Goal: Check status: Check status

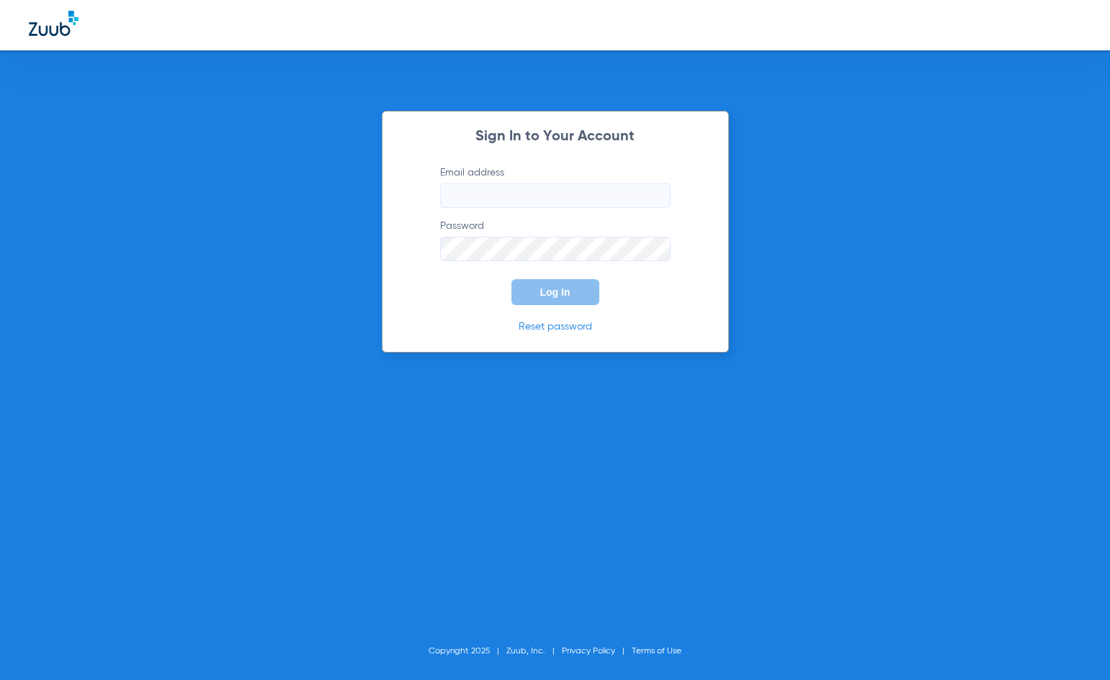
type input "info@allkidsjungle.com"
click at [549, 297] on span "Log In" at bounding box center [555, 293] width 30 height 12
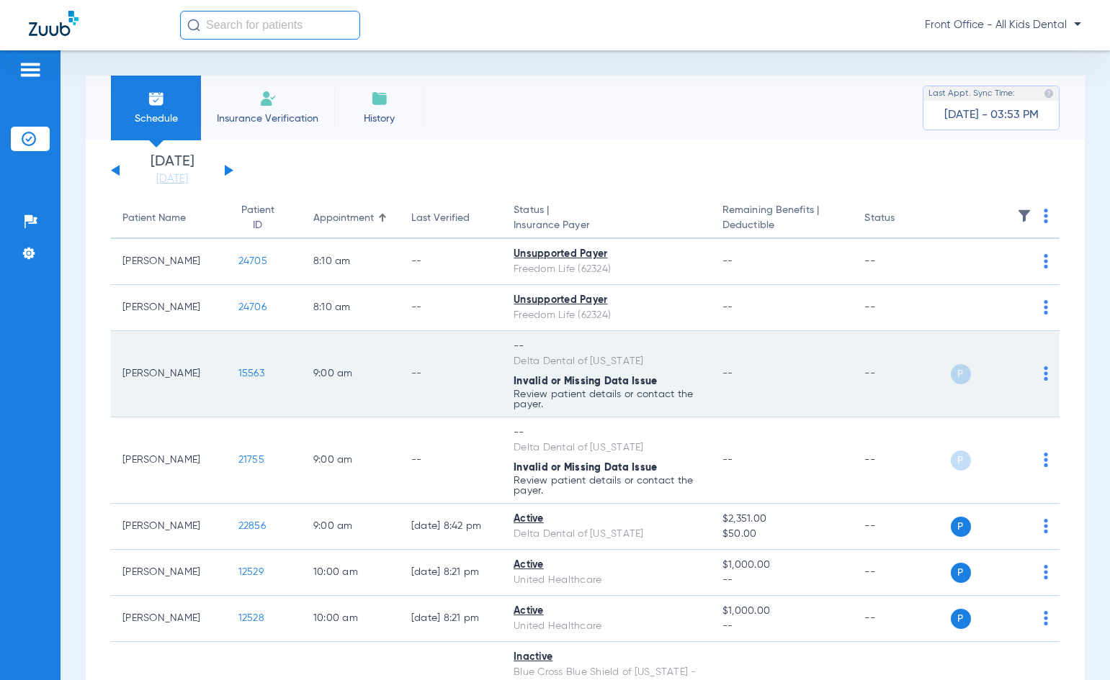
click at [636, 382] on span "Invalid or Missing Data Issue" at bounding box center [584, 382] width 143 height 10
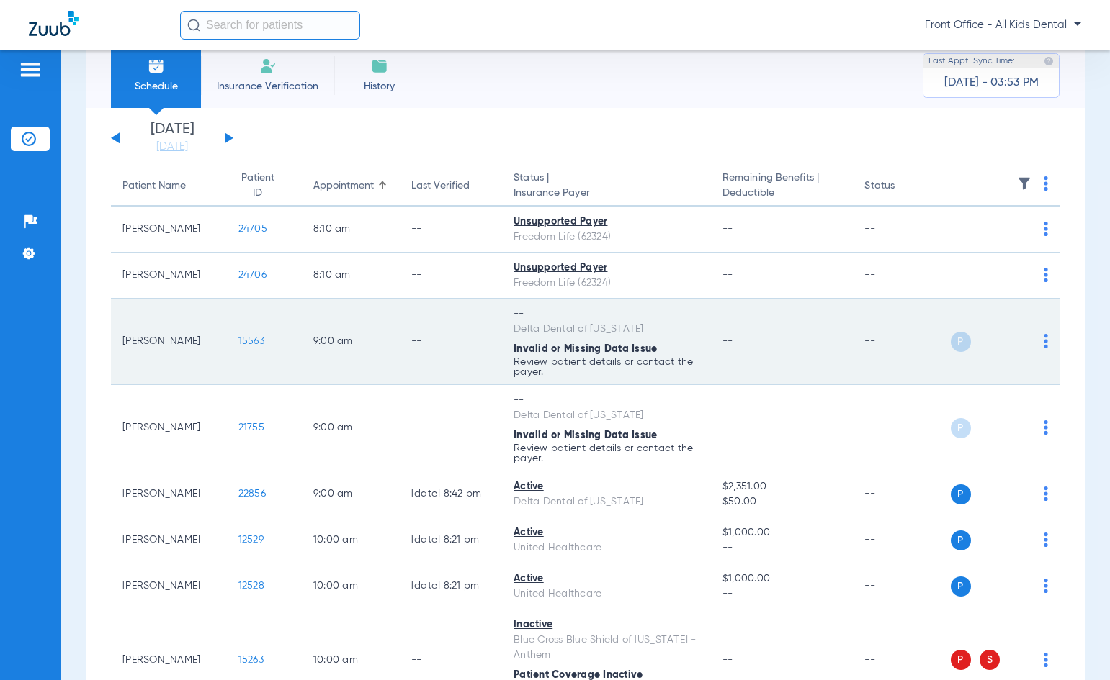
scroll to position [72, 0]
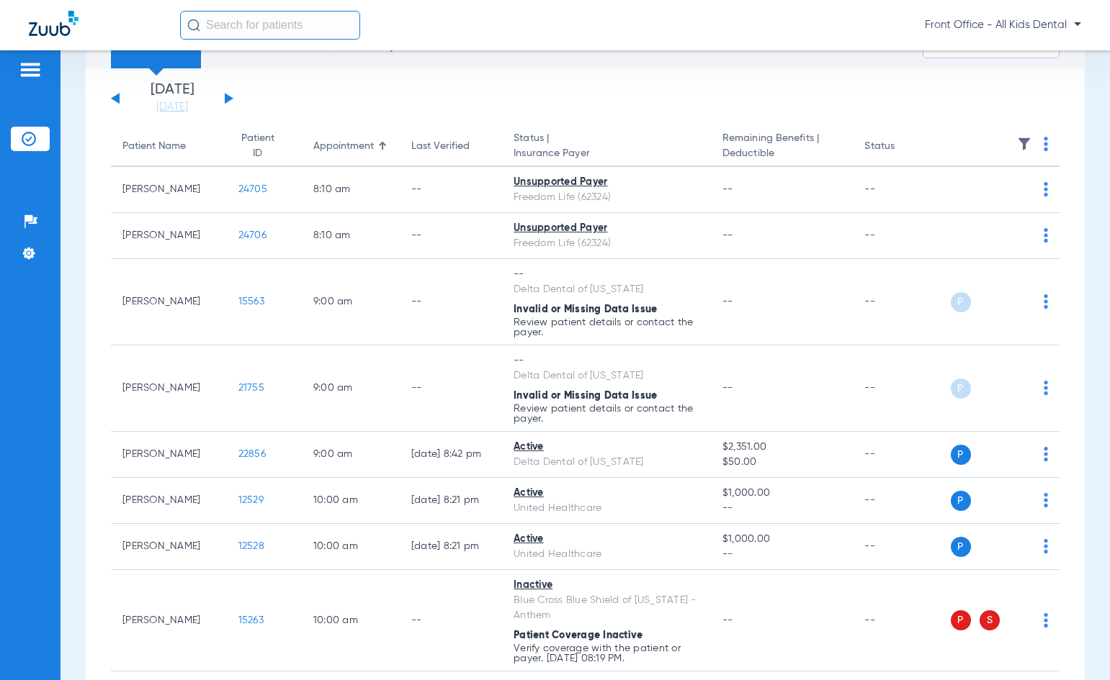
click at [225, 97] on button at bounding box center [229, 98] width 9 height 11
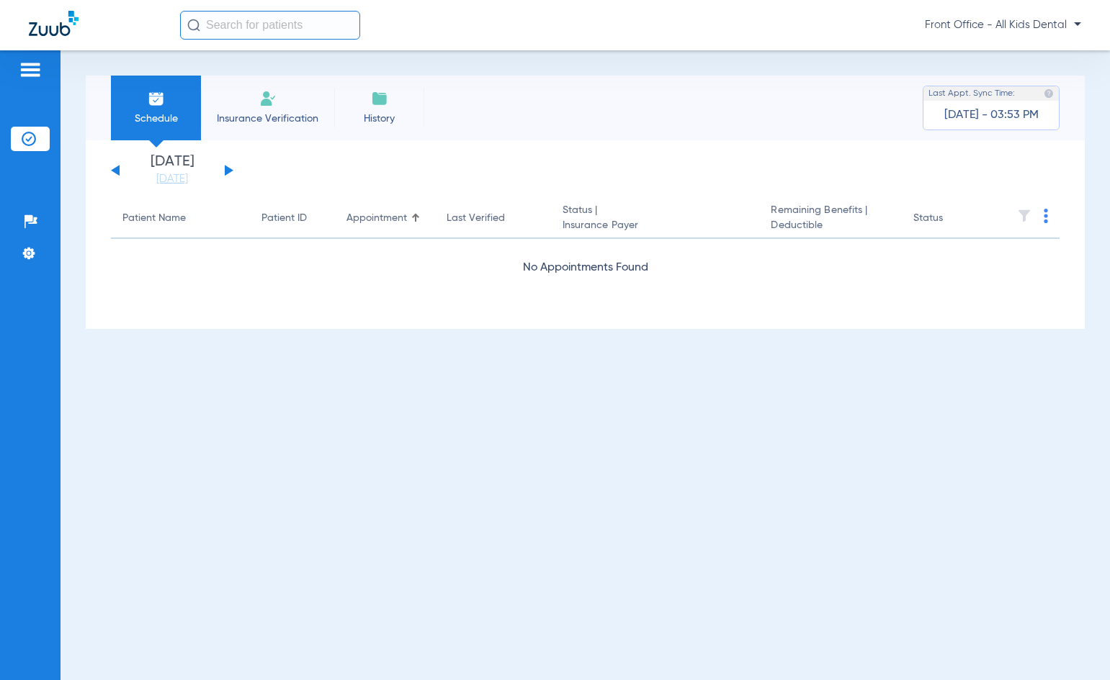
click at [230, 169] on button at bounding box center [229, 170] width 9 height 11
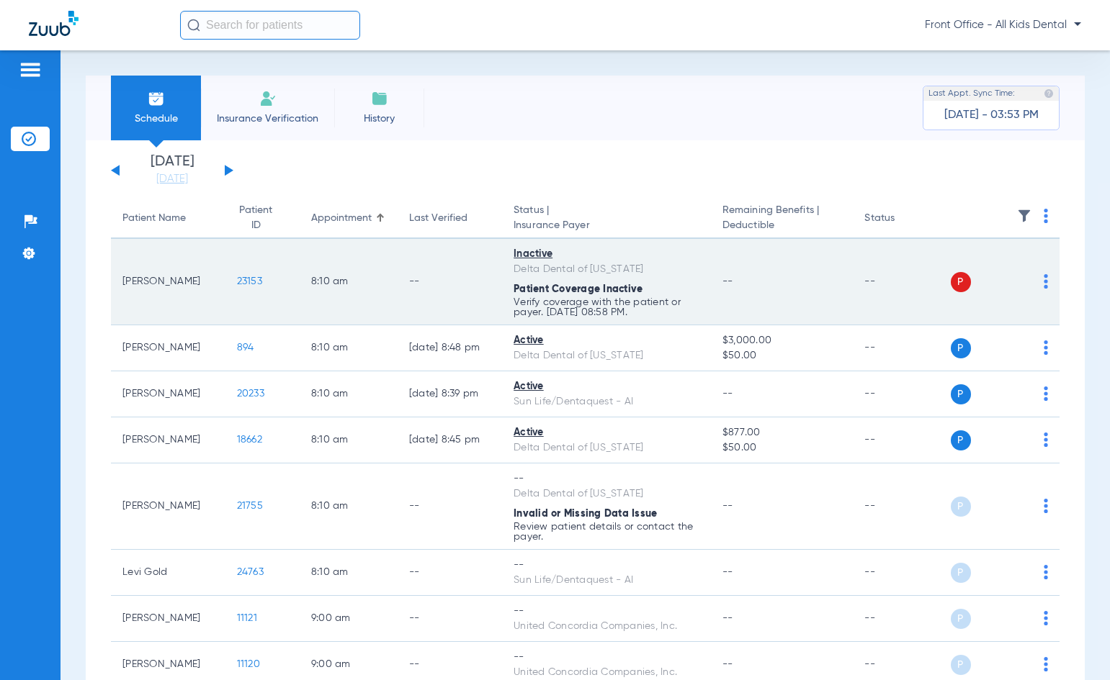
click at [585, 297] on p "Verify coverage with the patient or payer. [DATE] 08:58 PM." at bounding box center [606, 307] width 186 height 20
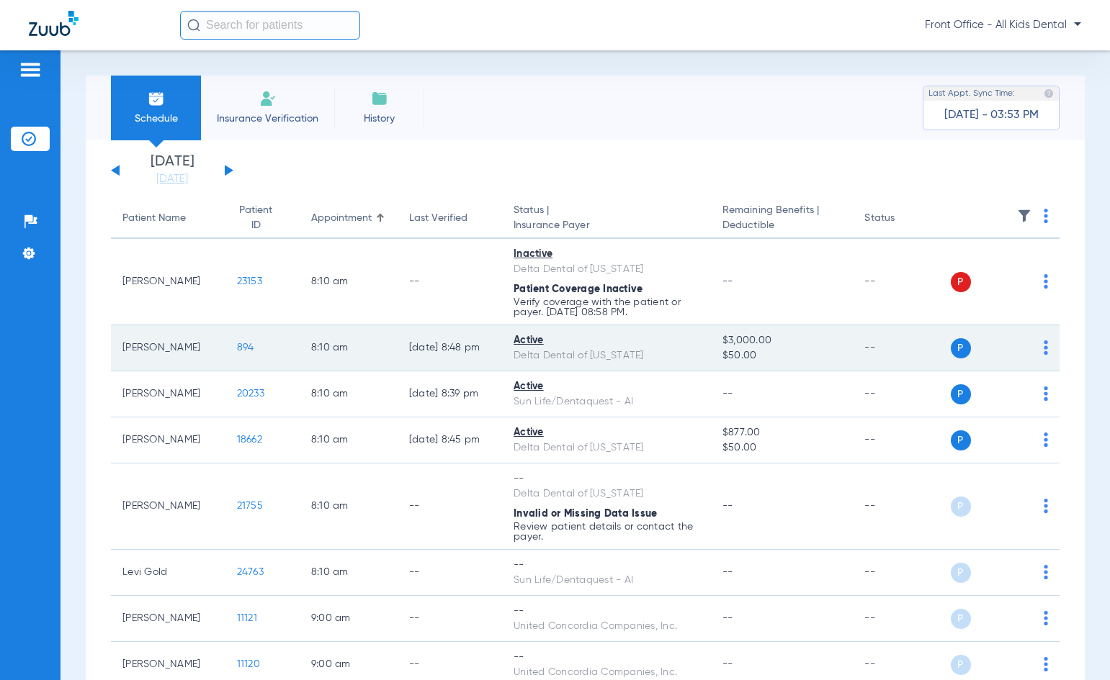
click at [539, 354] on div "Delta Dental of [US_STATE]" at bounding box center [606, 355] width 186 height 15
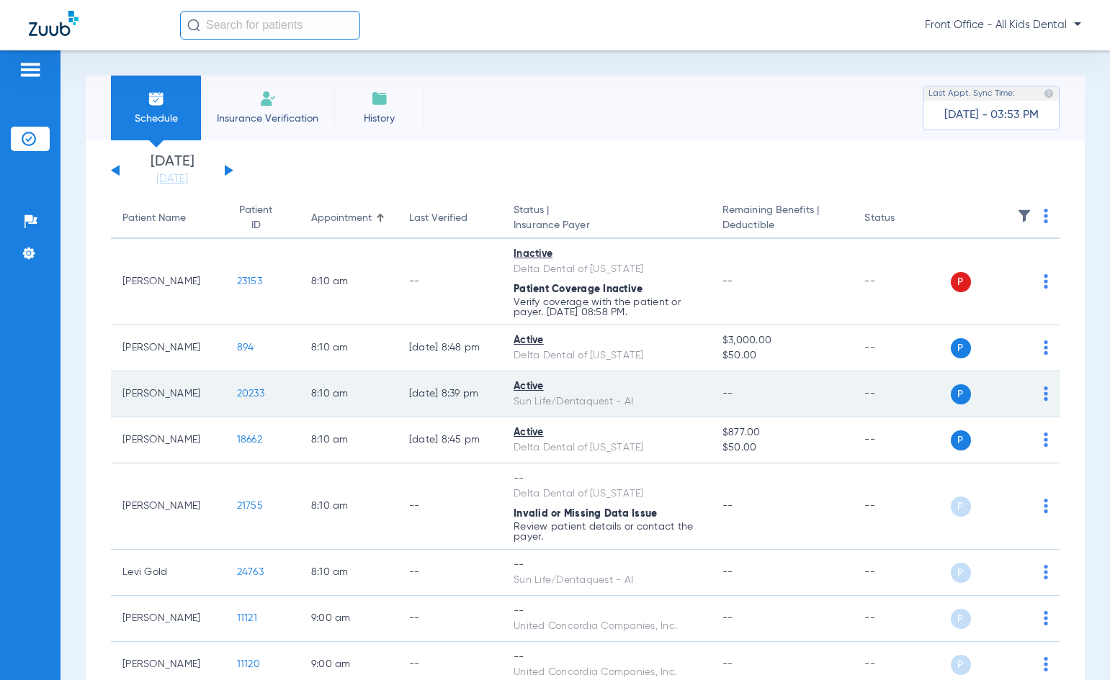
click at [540, 395] on div "Sun Life/Dentaquest - AI" at bounding box center [606, 402] width 186 height 15
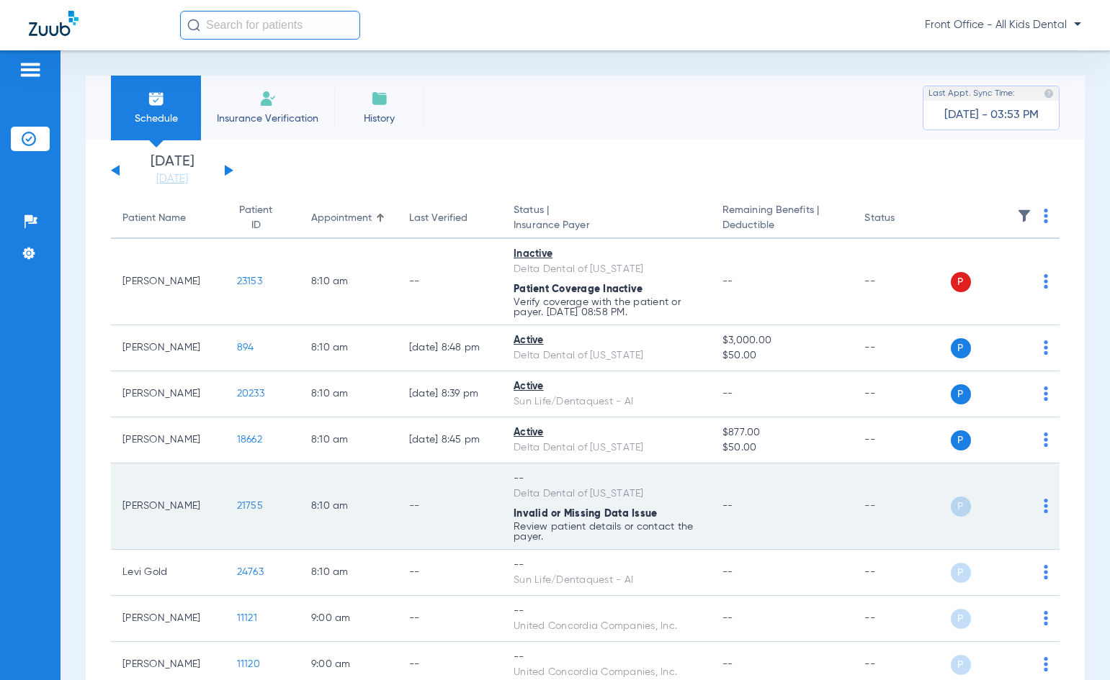
drag, startPoint x: 547, startPoint y: 430, endPoint x: 563, endPoint y: 478, distance: 50.8
click at [546, 431] on div "Active" at bounding box center [606, 433] width 186 height 15
drag, startPoint x: 552, startPoint y: 517, endPoint x: 621, endPoint y: 524, distance: 70.2
click at [552, 294] on span "Invalid or Missing Data Issue" at bounding box center [577, 289] width 129 height 10
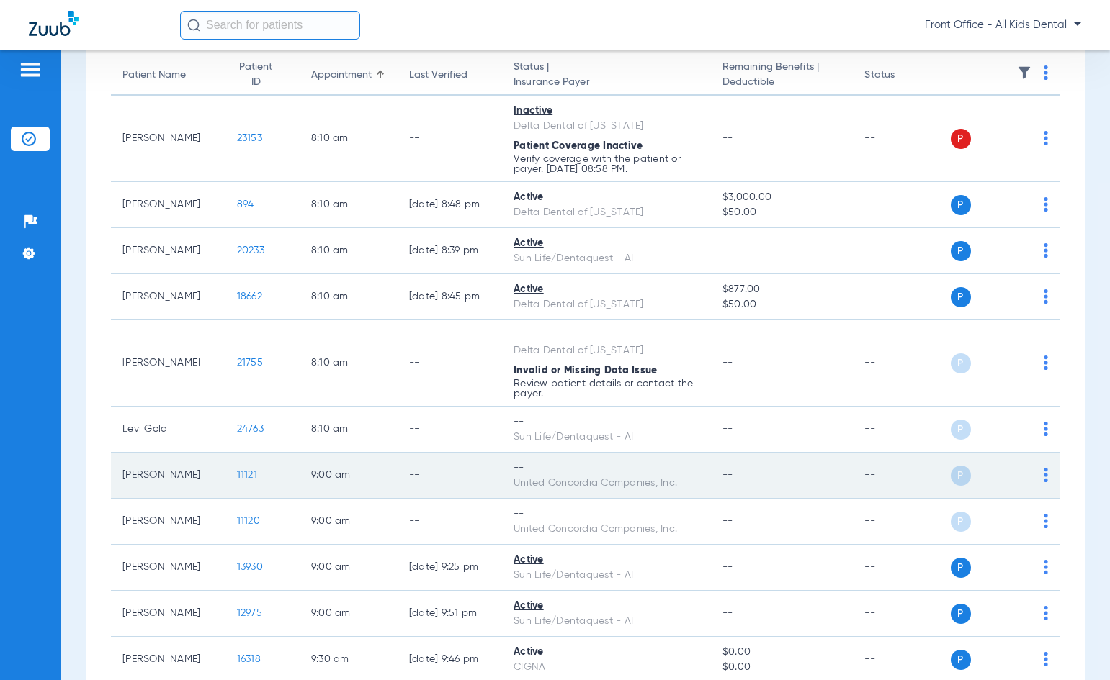
scroll to position [144, 0]
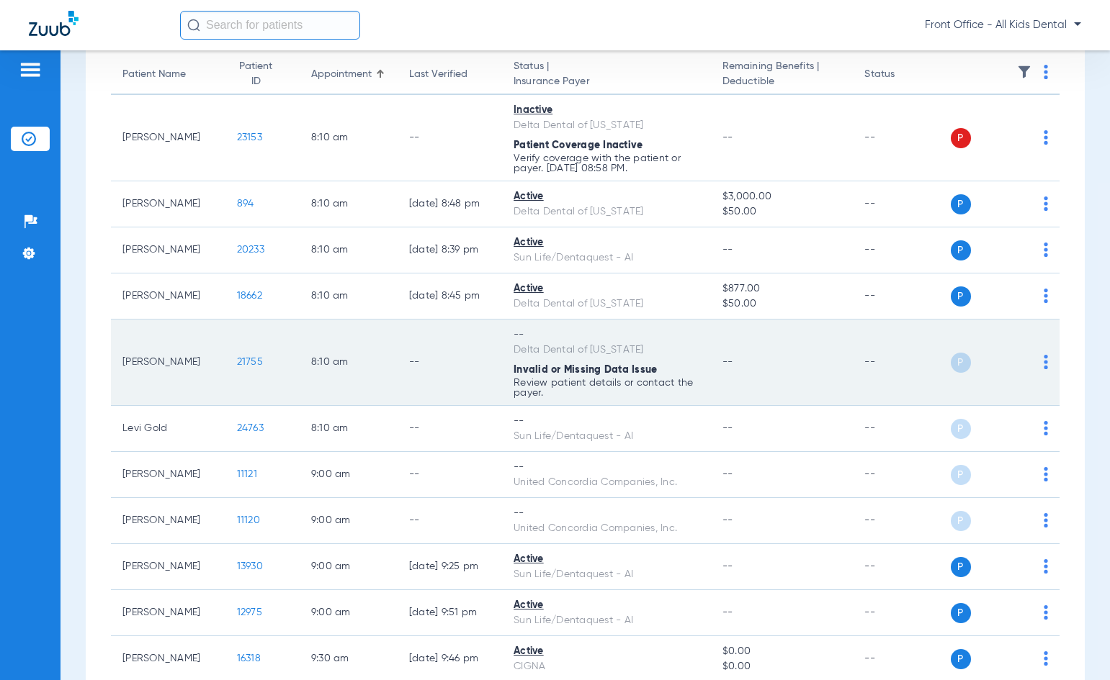
click at [542, 174] on p "Review patient details or contact the payer." at bounding box center [606, 163] width 186 height 20
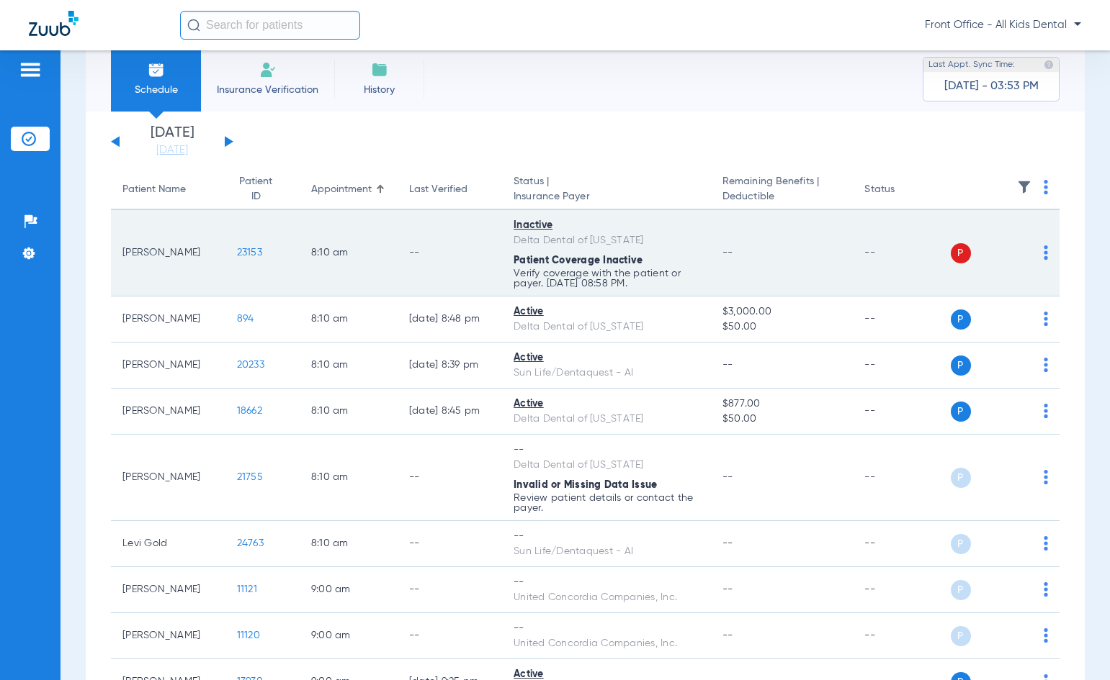
scroll to position [0, 0]
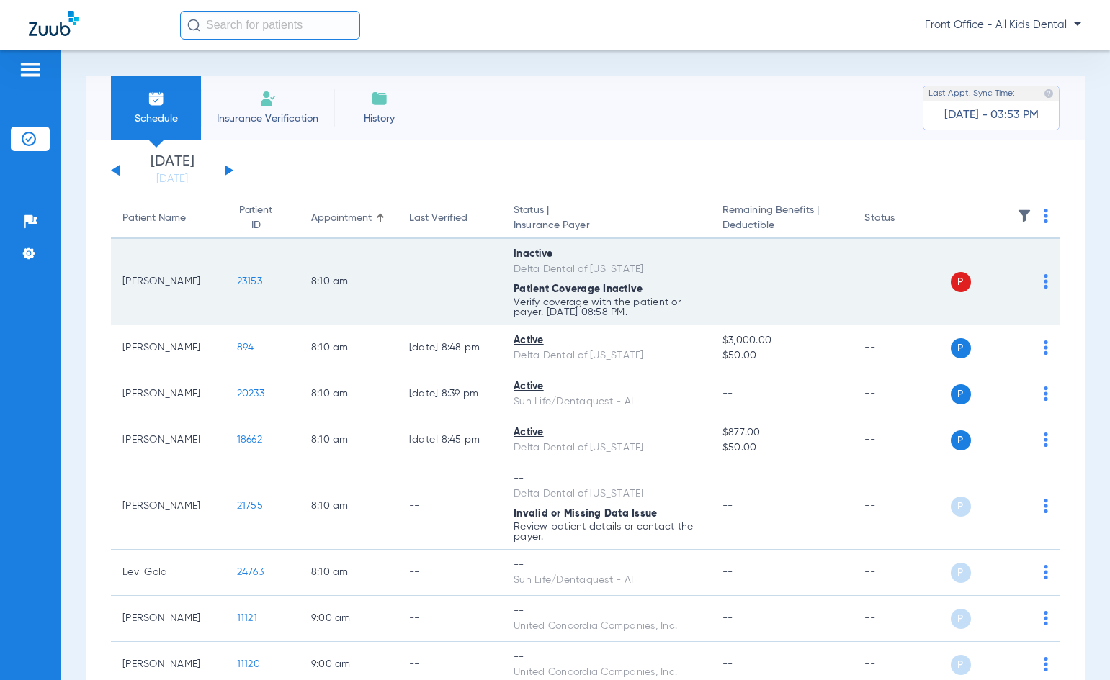
click at [663, 305] on p "Verify coverage with the patient or payer. [DATE] 08:58 PM." at bounding box center [606, 307] width 186 height 20
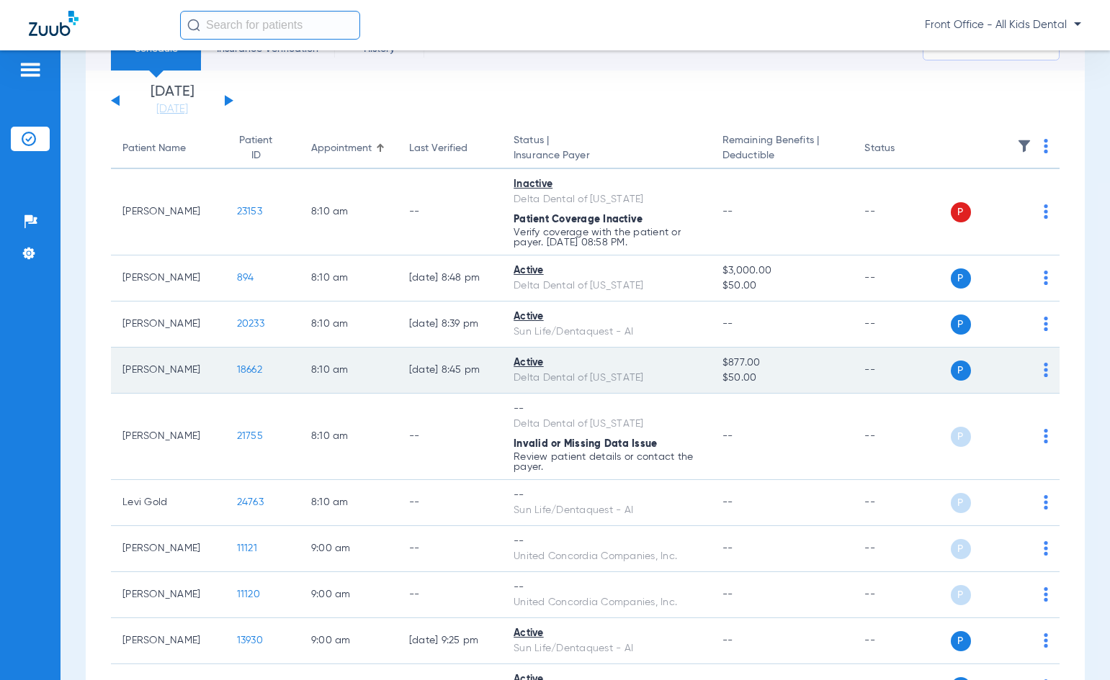
scroll to position [72, 0]
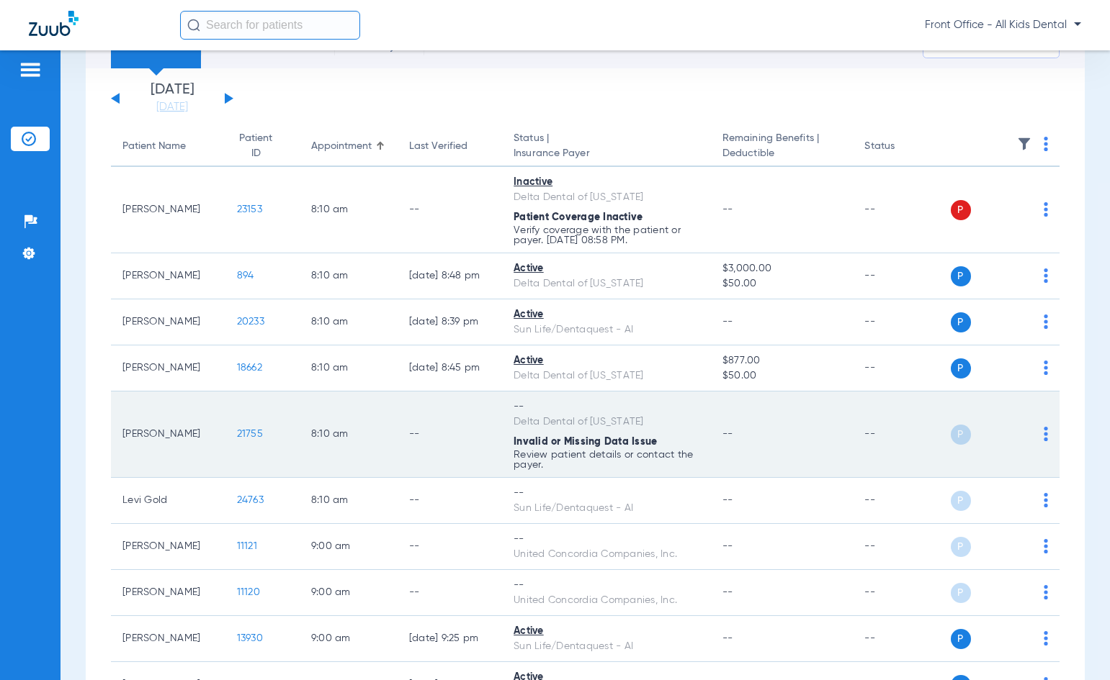
click at [551, 222] on span "Invalid or Missing Data Issue" at bounding box center [577, 217] width 129 height 10
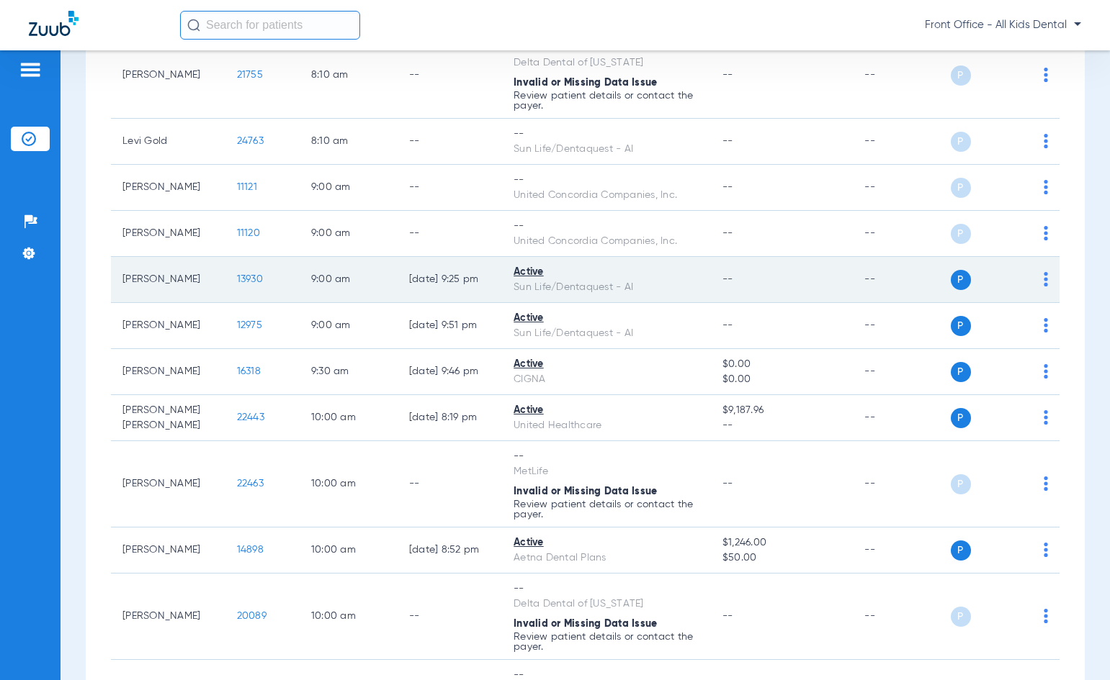
scroll to position [432, 0]
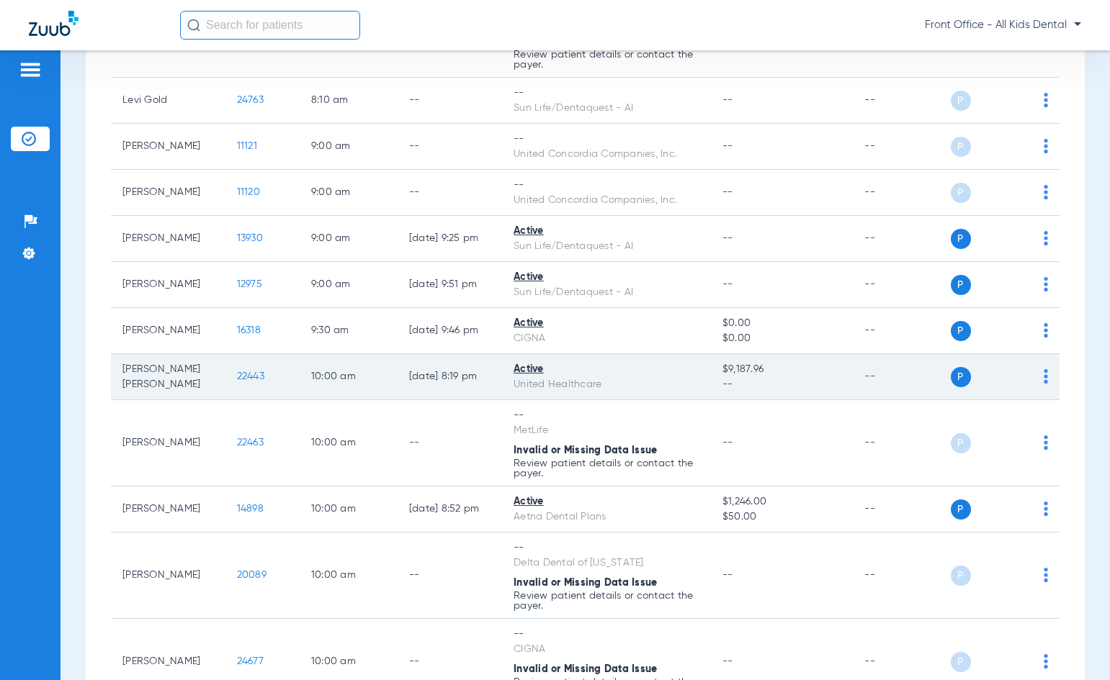
scroll to position [504, 0]
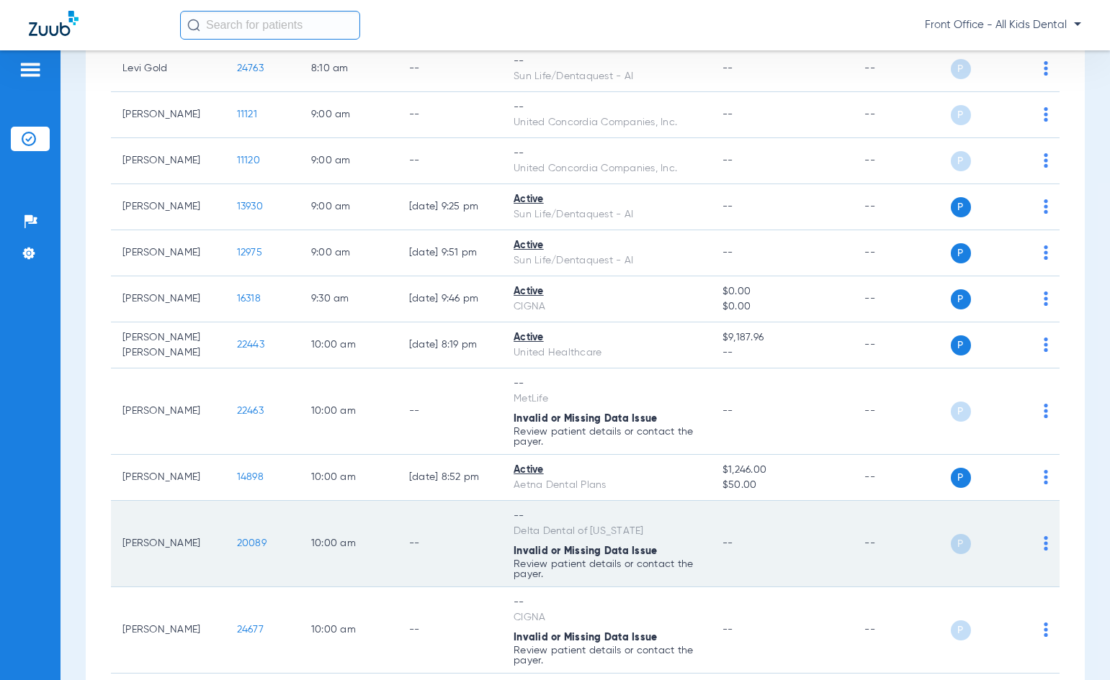
click at [472, 552] on td "--" at bounding box center [449, 544] width 104 height 86
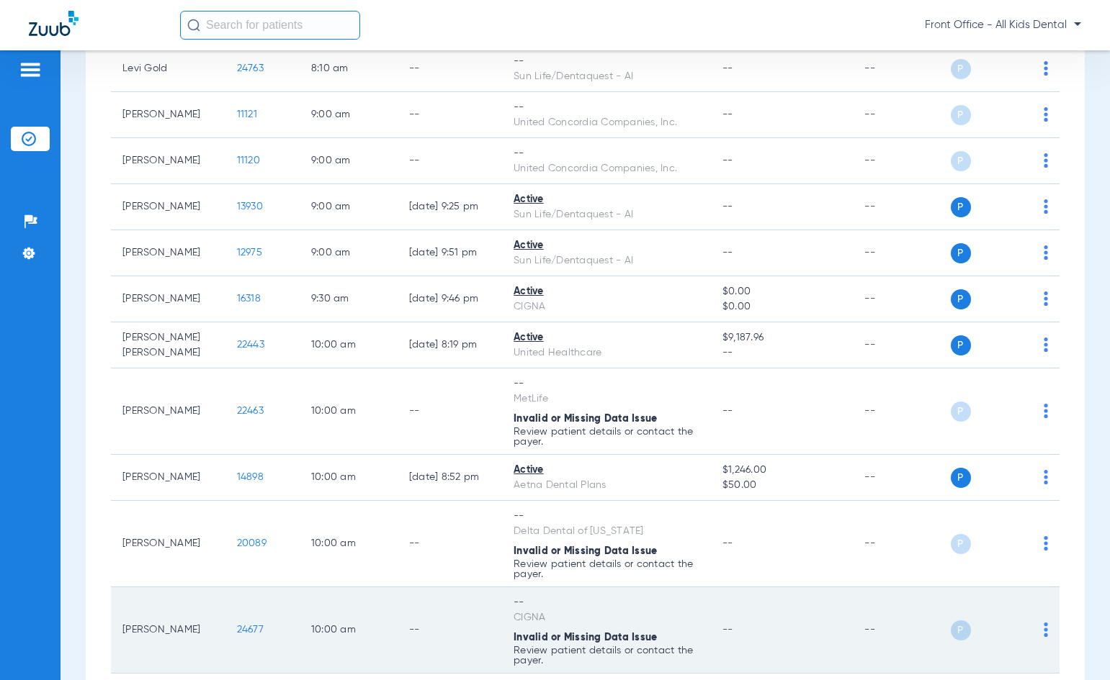
scroll to position [576, 0]
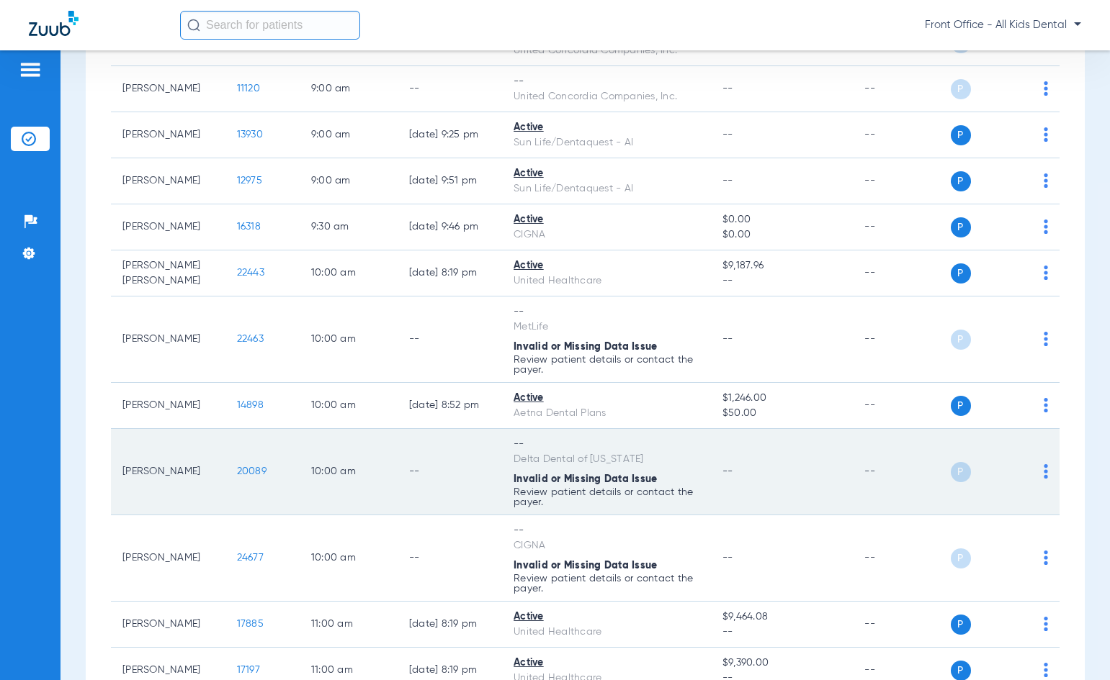
click at [345, 481] on td "10:00 AM" at bounding box center [349, 472] width 98 height 86
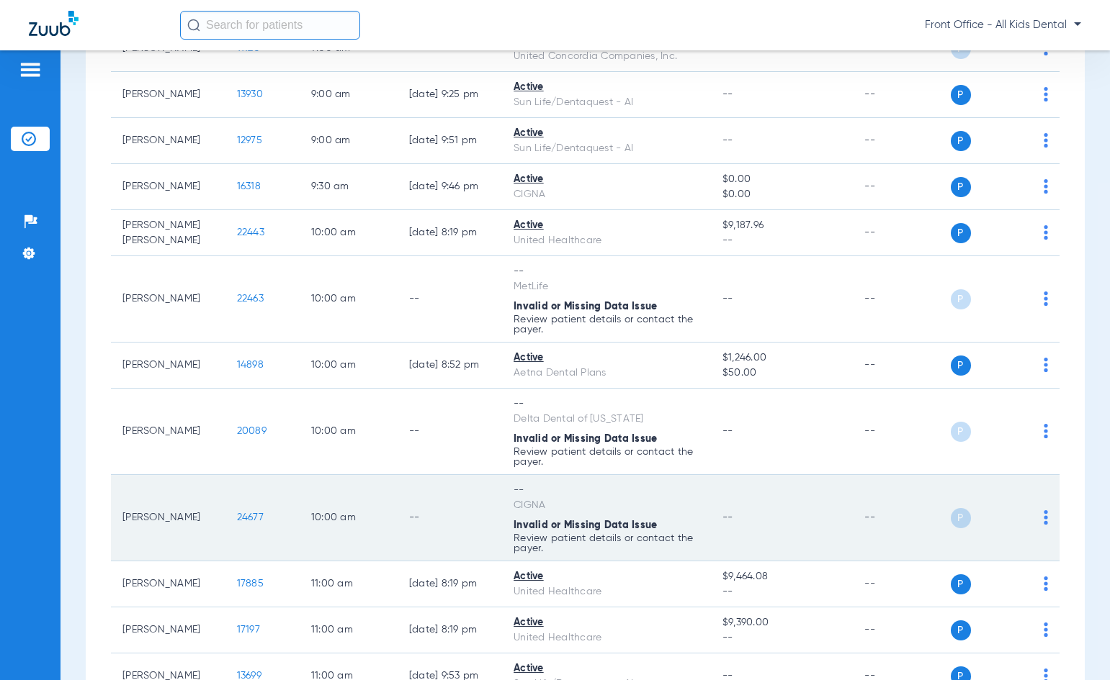
scroll to position [648, 0]
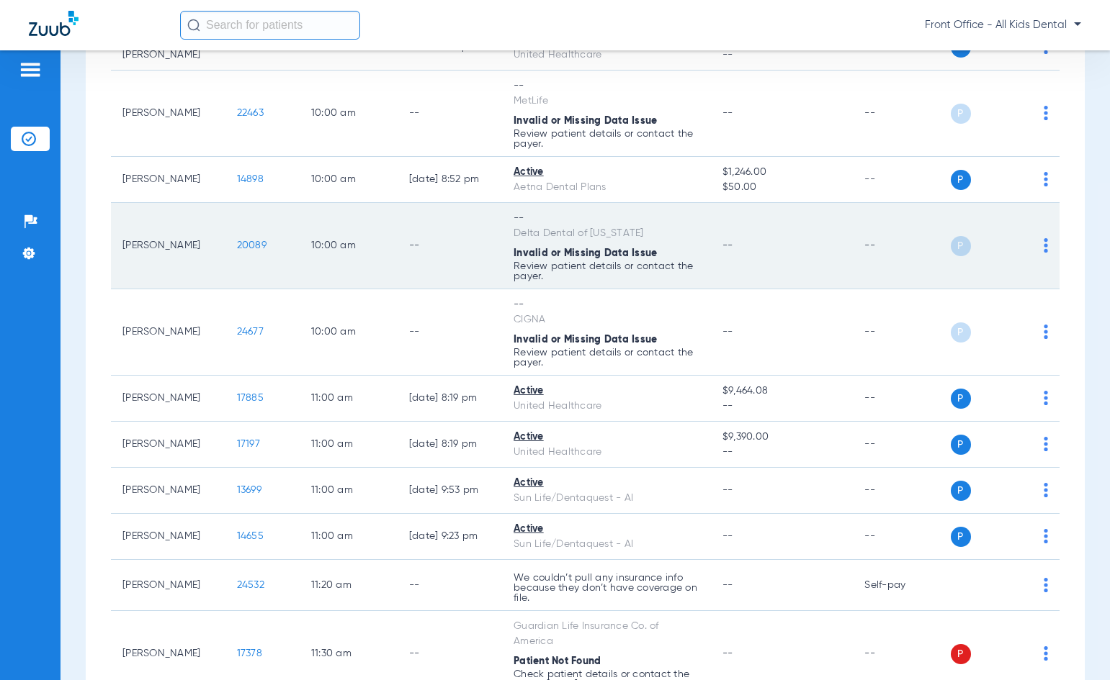
scroll to position [936, 0]
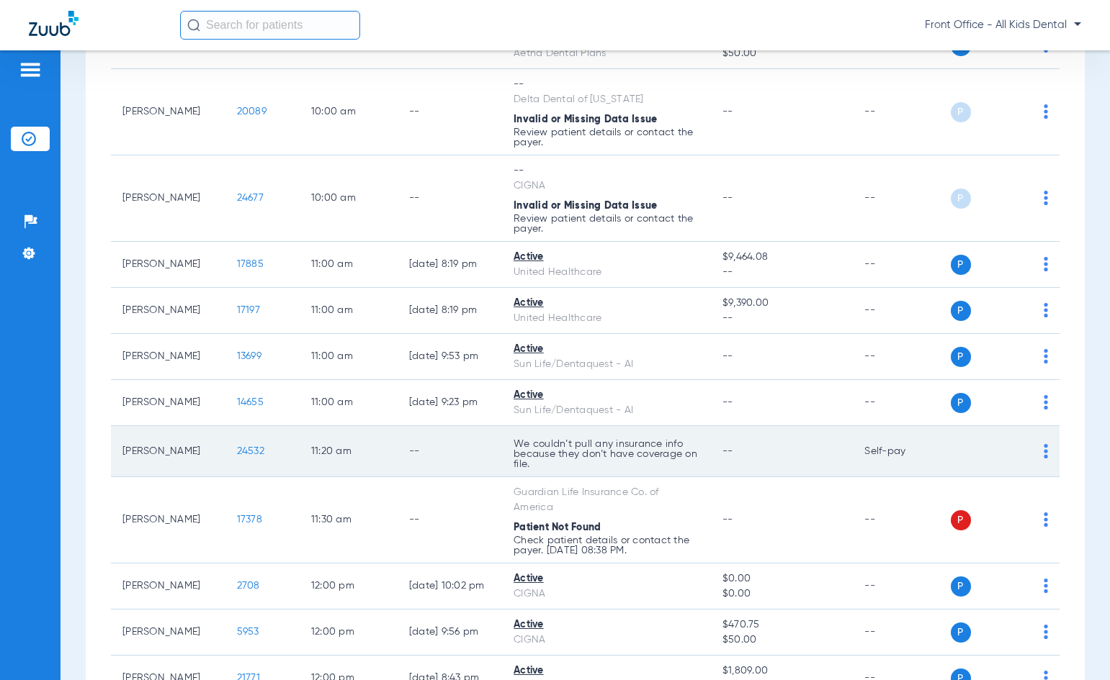
drag, startPoint x: 525, startPoint y: 454, endPoint x: 534, endPoint y: 472, distance: 19.3
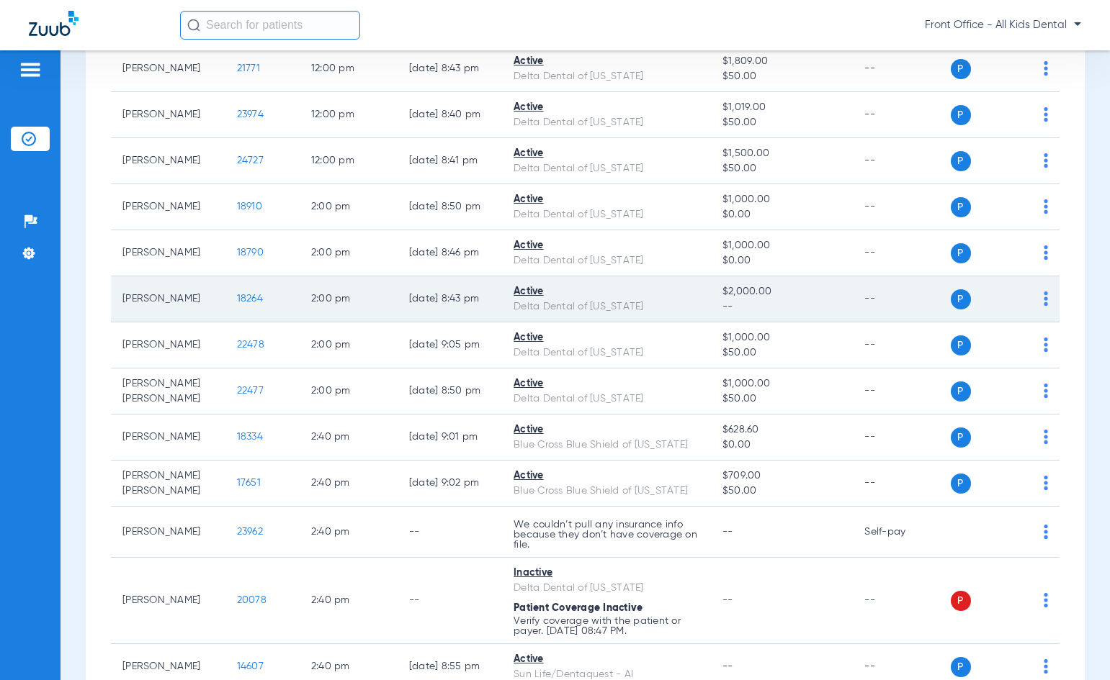
scroll to position [1584, 0]
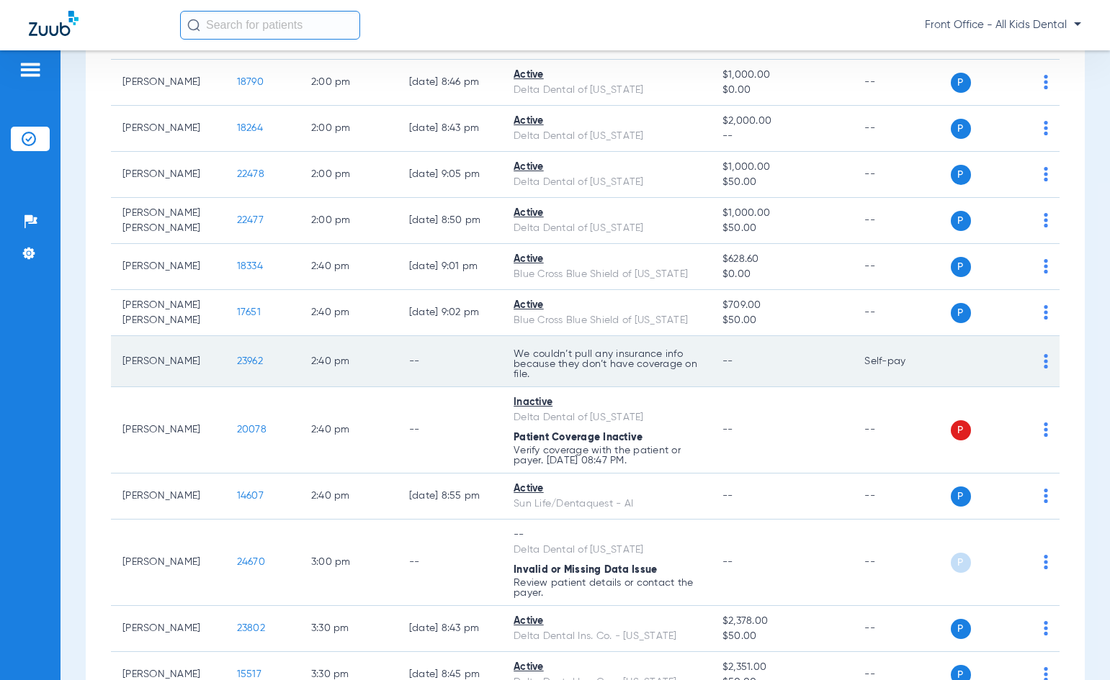
scroll to position [1728, 0]
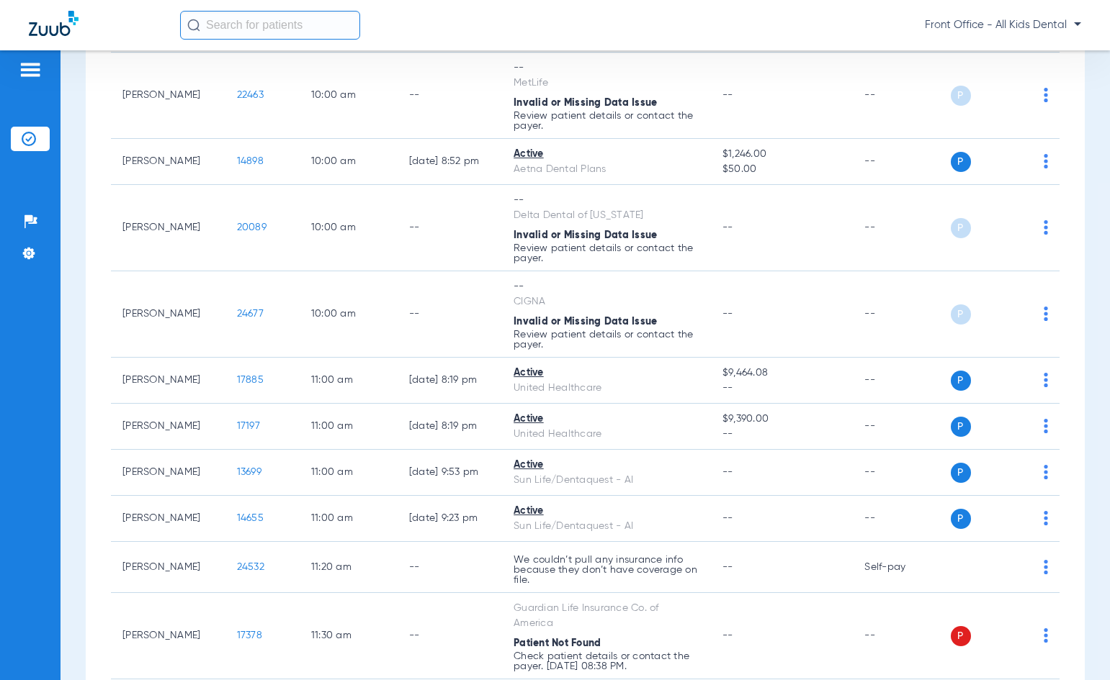
scroll to position [814, 0]
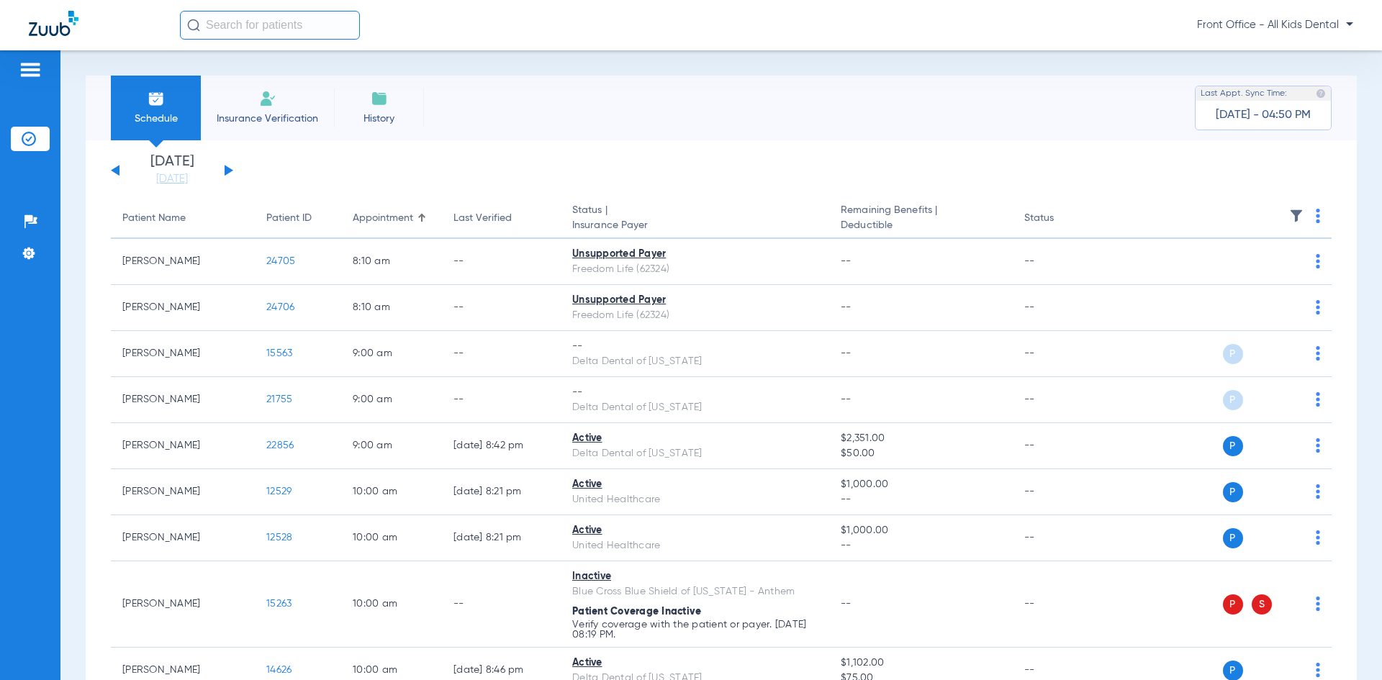
click at [225, 167] on button at bounding box center [229, 170] width 9 height 11
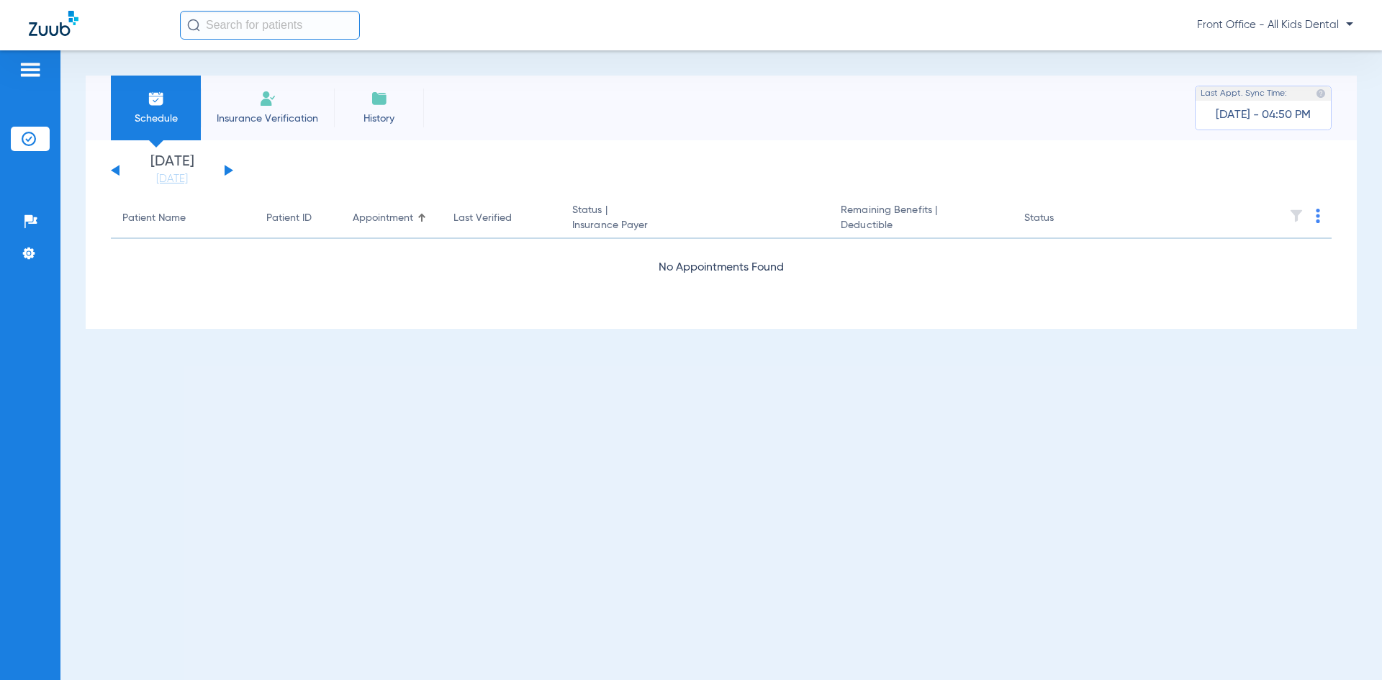
click at [224, 172] on div "[DATE] [DATE] [DATE] [DATE] [DATE] [DATE] [DATE] [DATE] [DATE] [DATE] [DATE] [D…" at bounding box center [172, 171] width 122 height 32
click at [228, 170] on button at bounding box center [229, 170] width 9 height 11
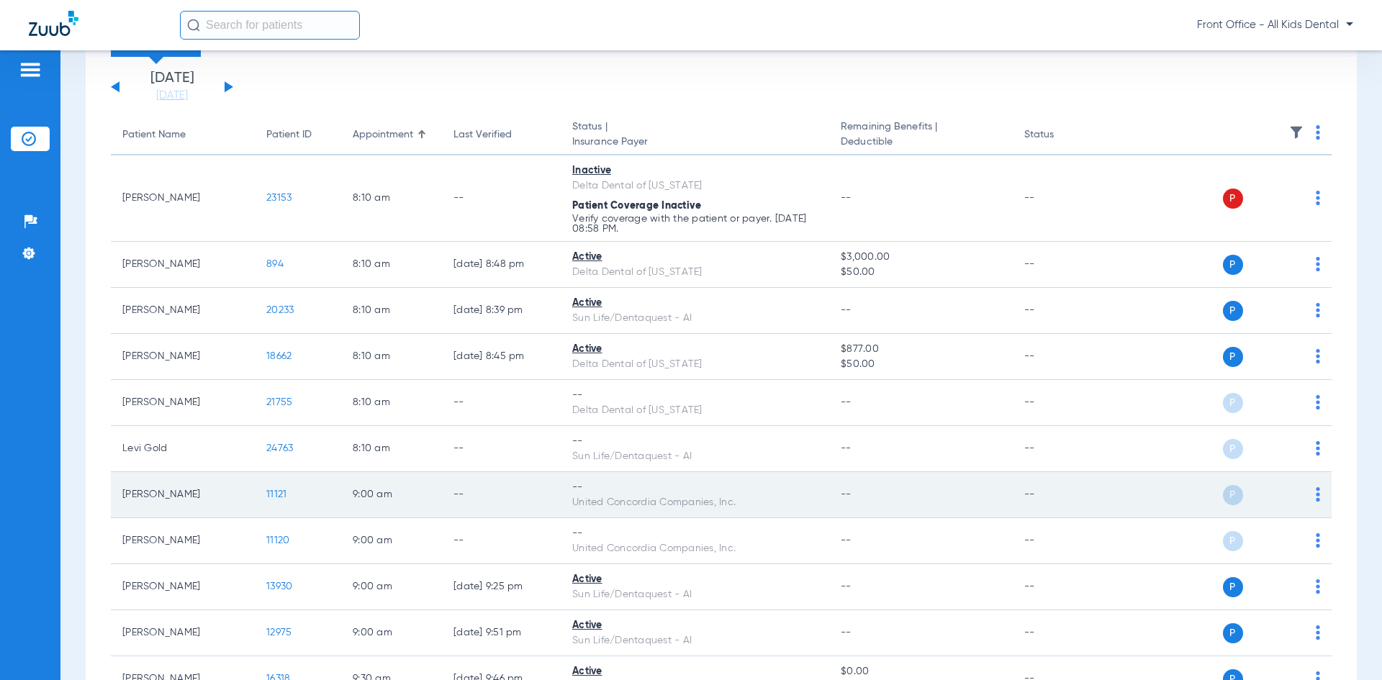
scroll to position [144, 0]
